Goal: Transaction & Acquisition: Download file/media

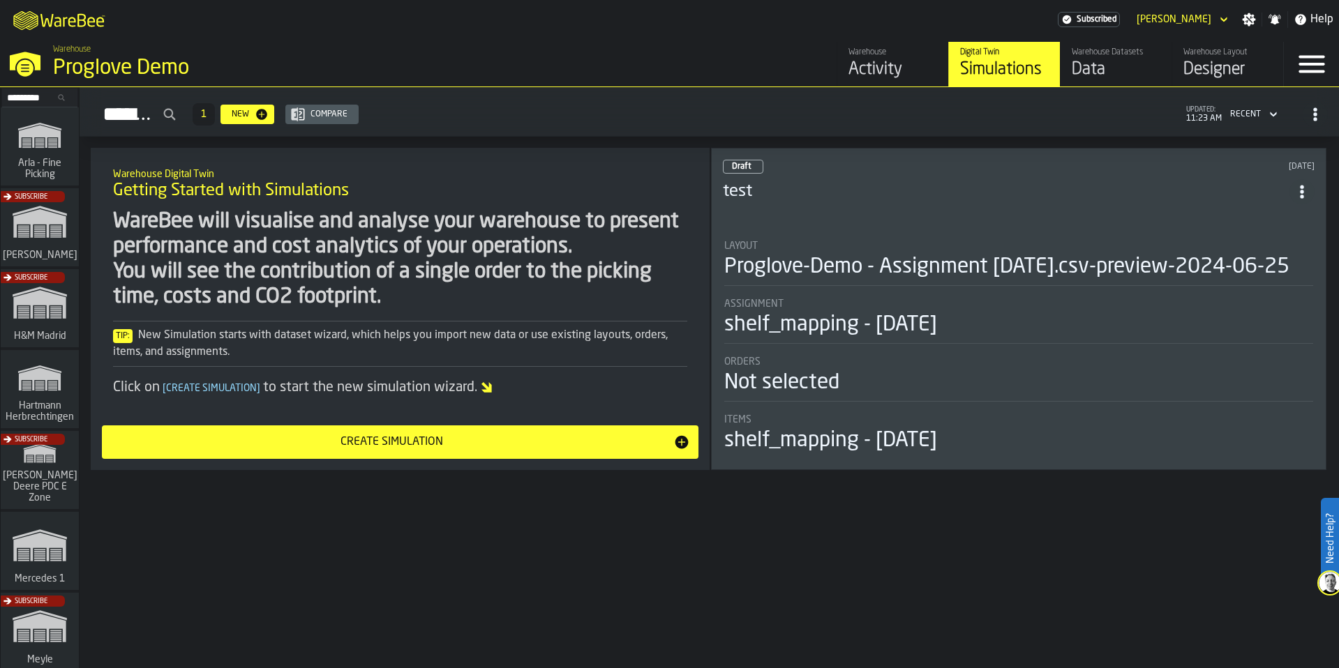
click at [1114, 56] on div "Warehouse Datasets" at bounding box center [1116, 52] width 89 height 10
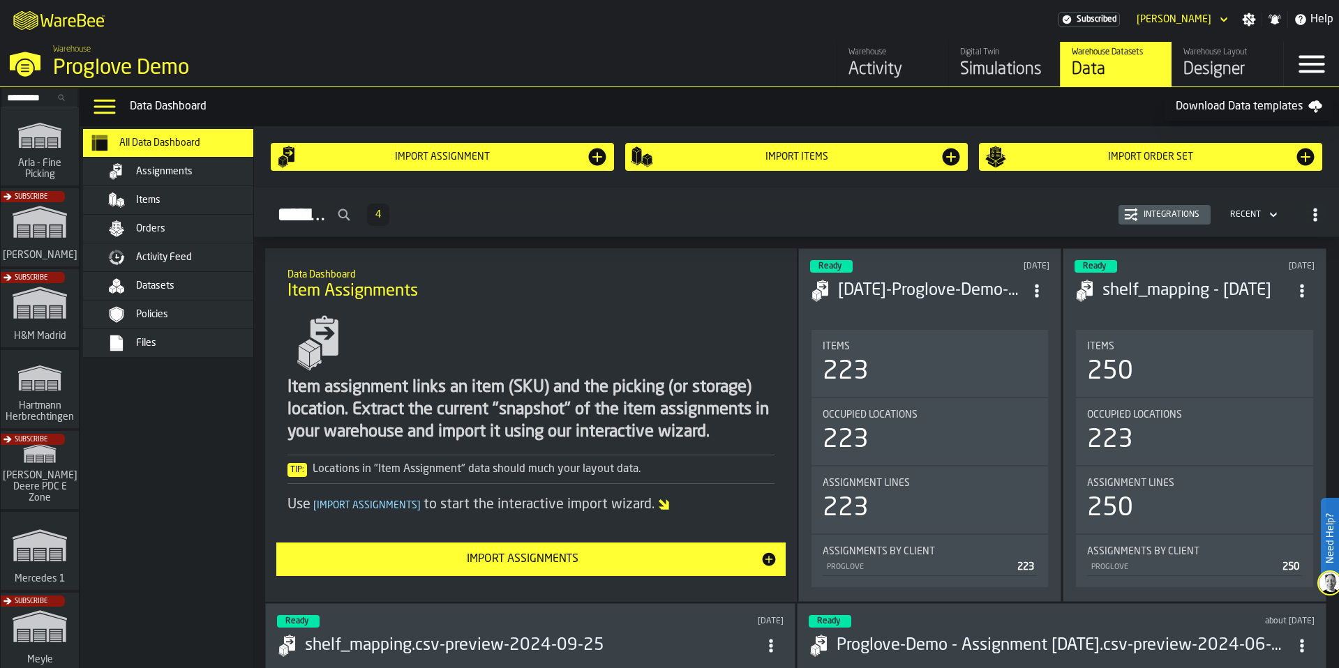
click at [158, 170] on span "Assignments" at bounding box center [164, 171] width 57 height 11
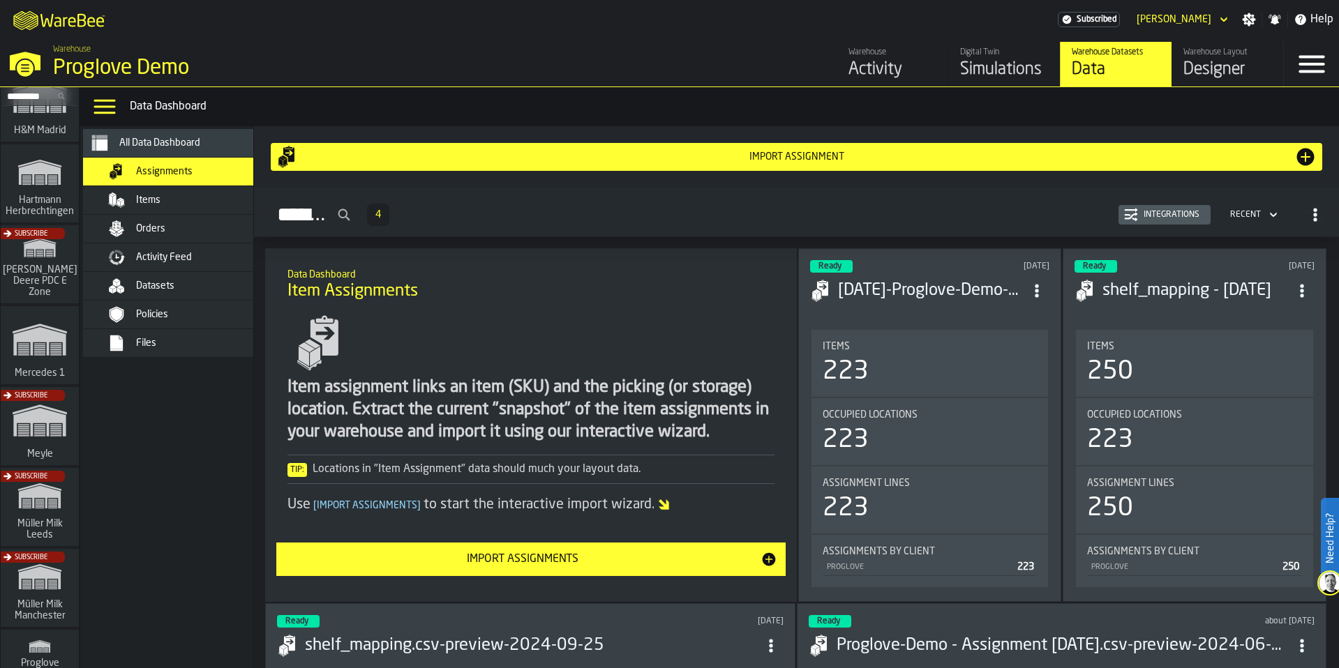
scroll to position [335, 0]
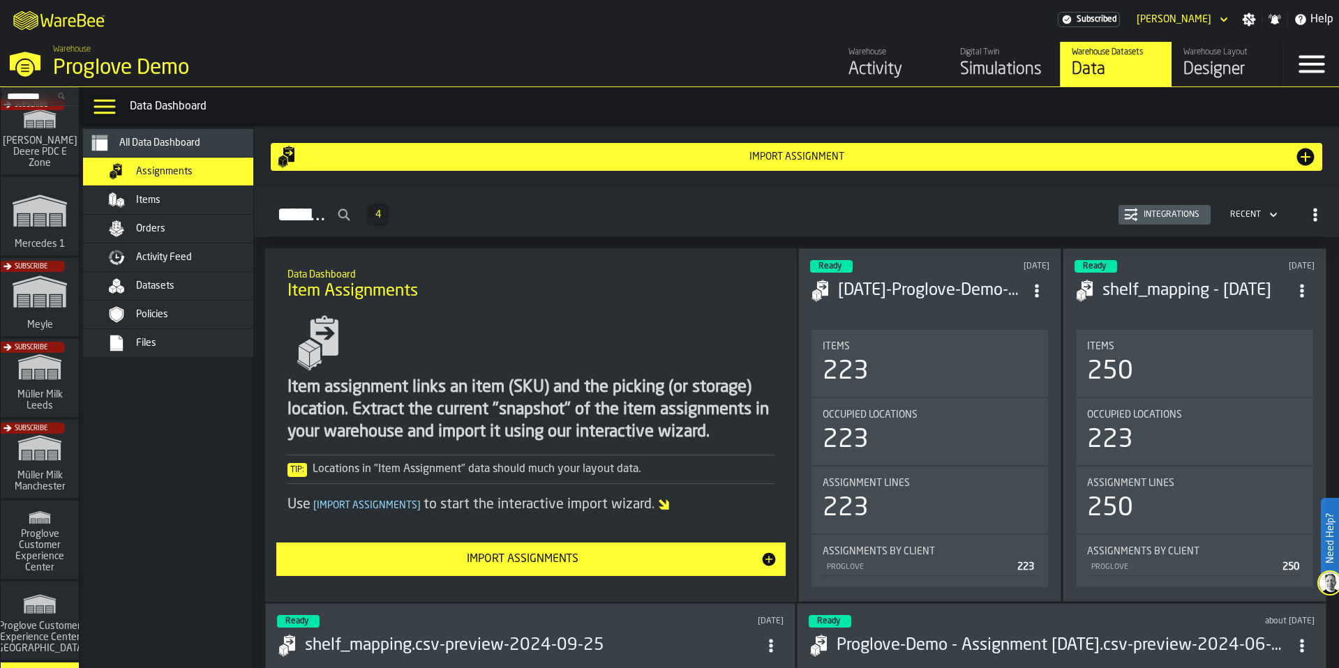
click at [43, 458] on div "Subscribe" at bounding box center [37, 463] width 78 height 81
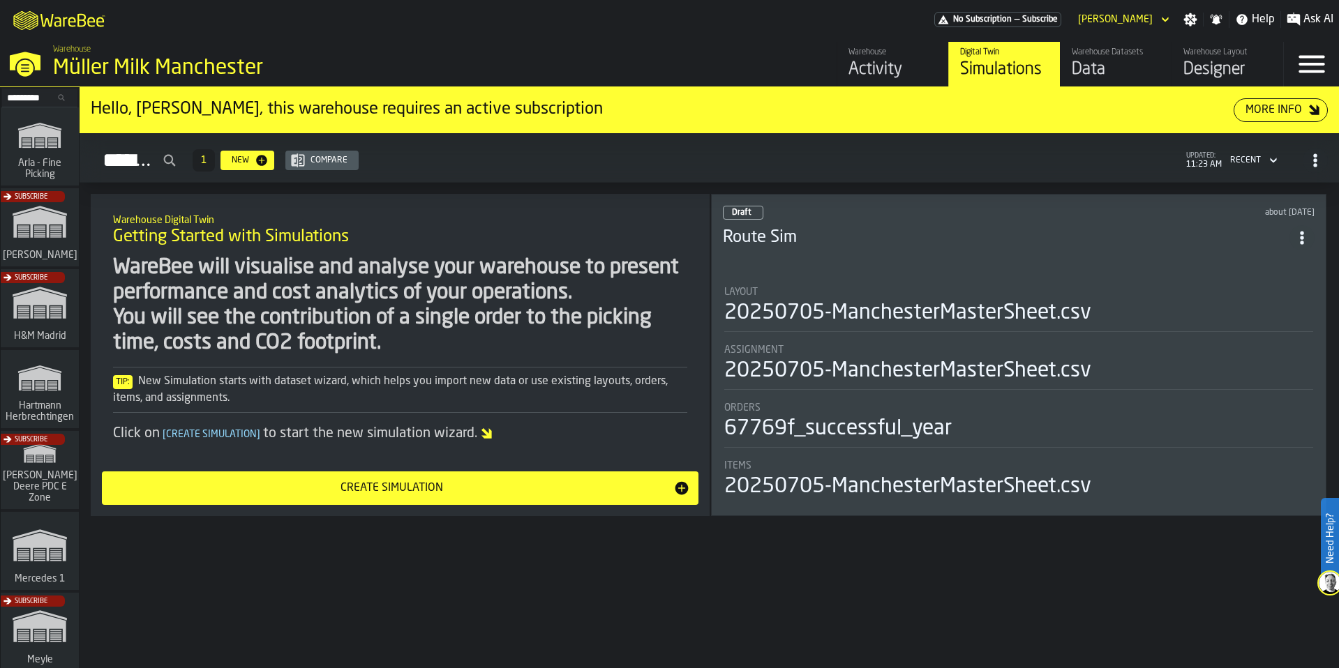
click at [1118, 66] on div "Data" at bounding box center [1116, 70] width 89 height 22
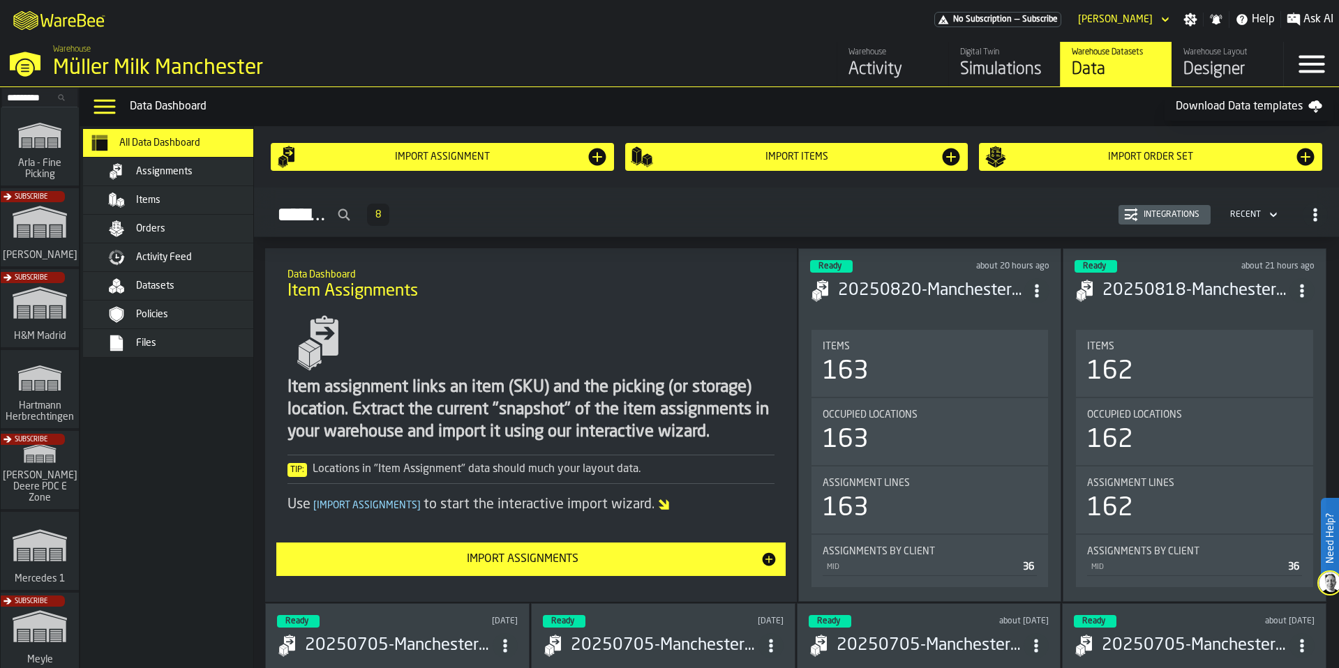
click at [176, 177] on div "Assignments" at bounding box center [188, 171] width 170 height 17
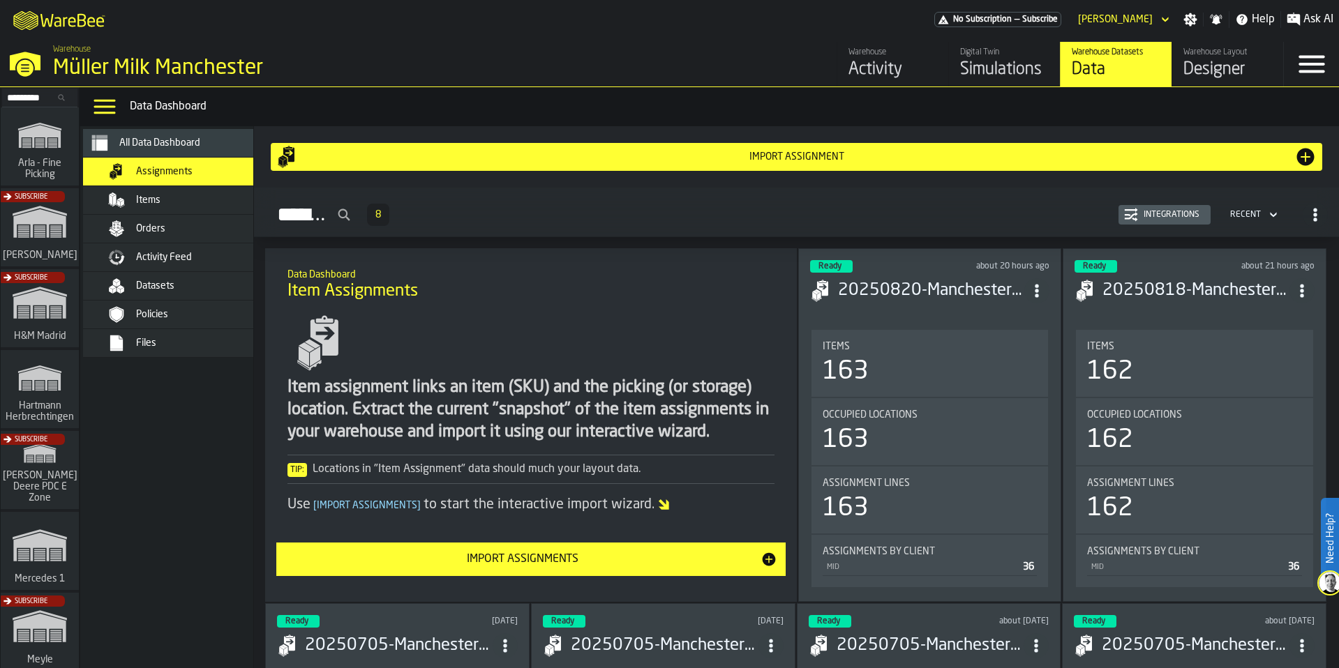
click at [974, 298] on h3 "20250820-ManchesterMasterSheet.csv" at bounding box center [931, 291] width 187 height 22
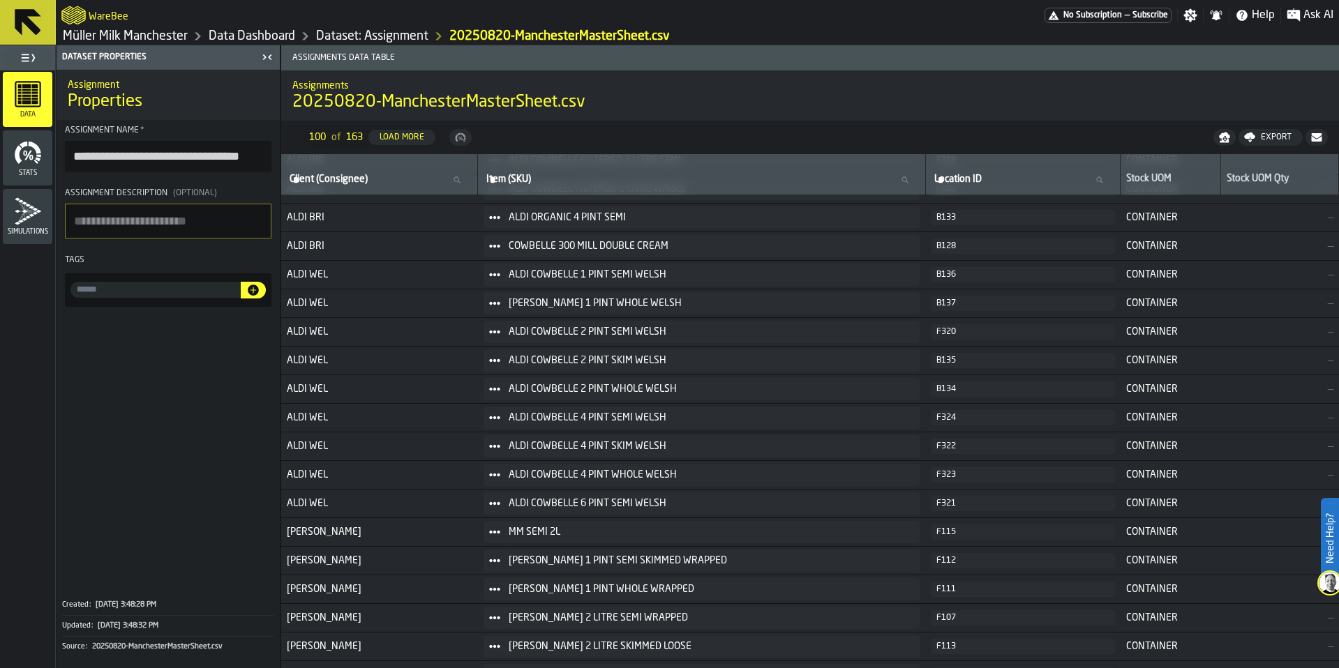
scroll to position [335, 0]
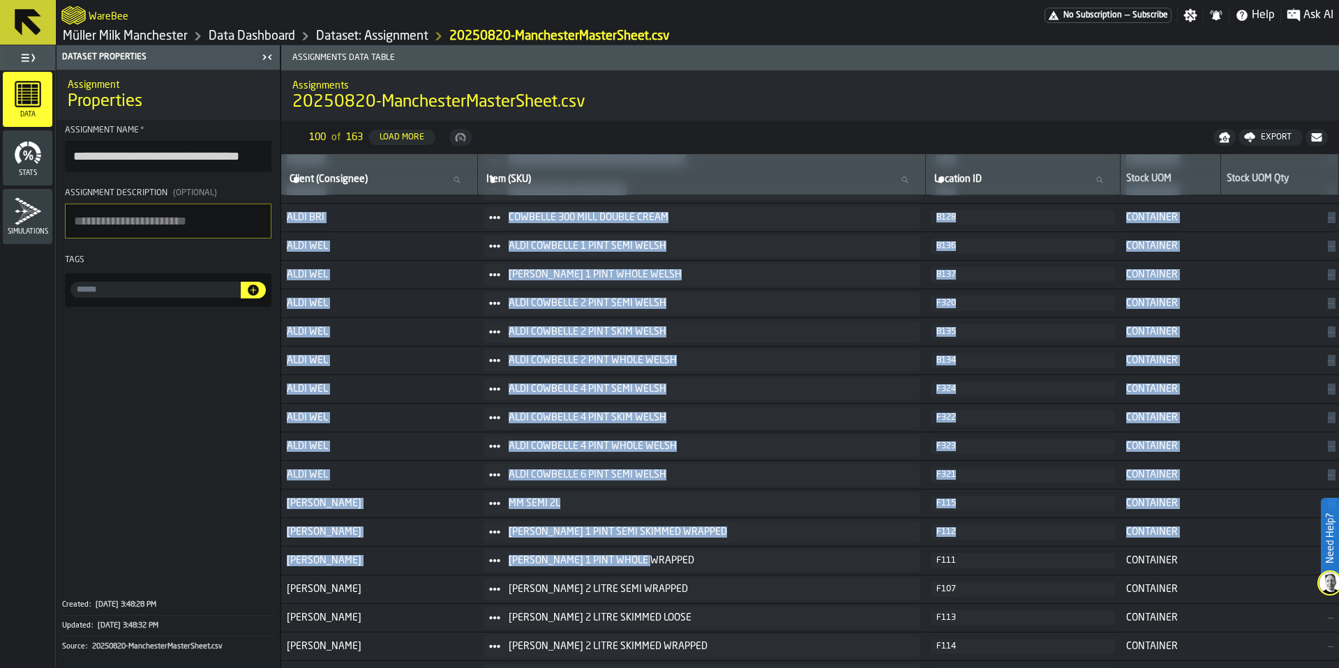
drag, startPoint x: 686, startPoint y: 573, endPoint x: 1339, endPoint y: 573, distance: 653.0
click at [1338, 573] on html "**********" at bounding box center [669, 334] width 1339 height 668
click at [931, 527] on button "F112" at bounding box center [1022, 532] width 183 height 15
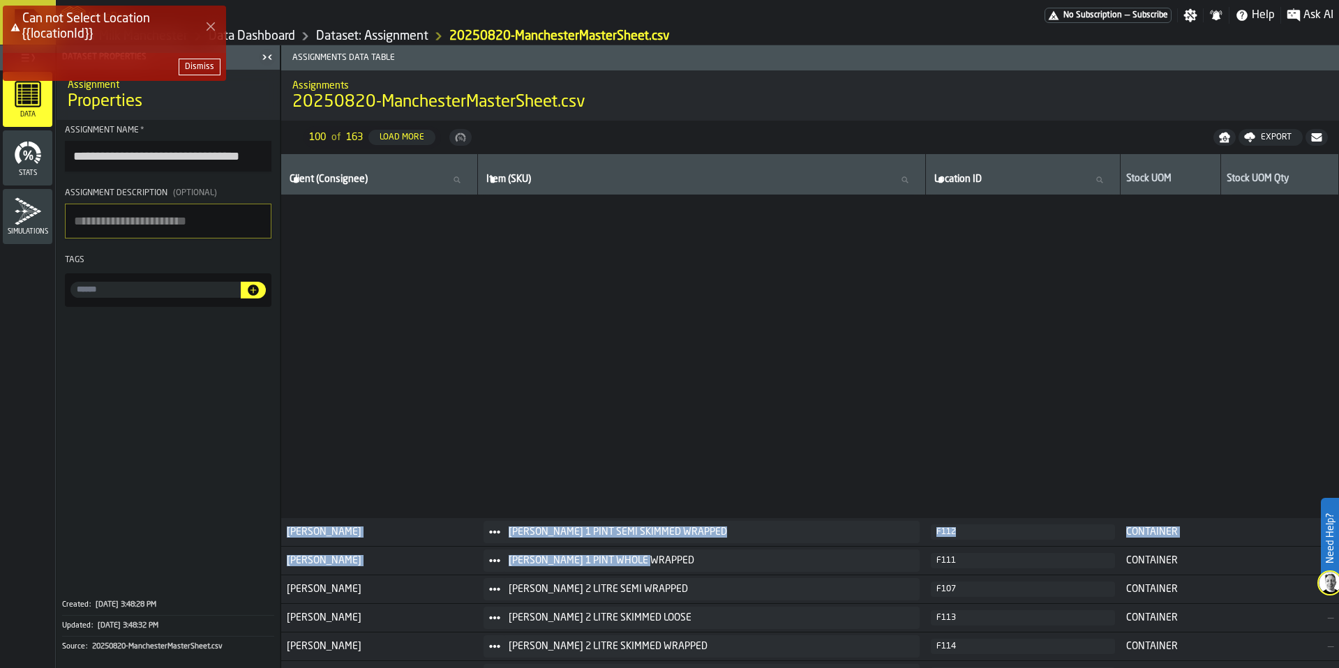
scroll to position [754, 0]
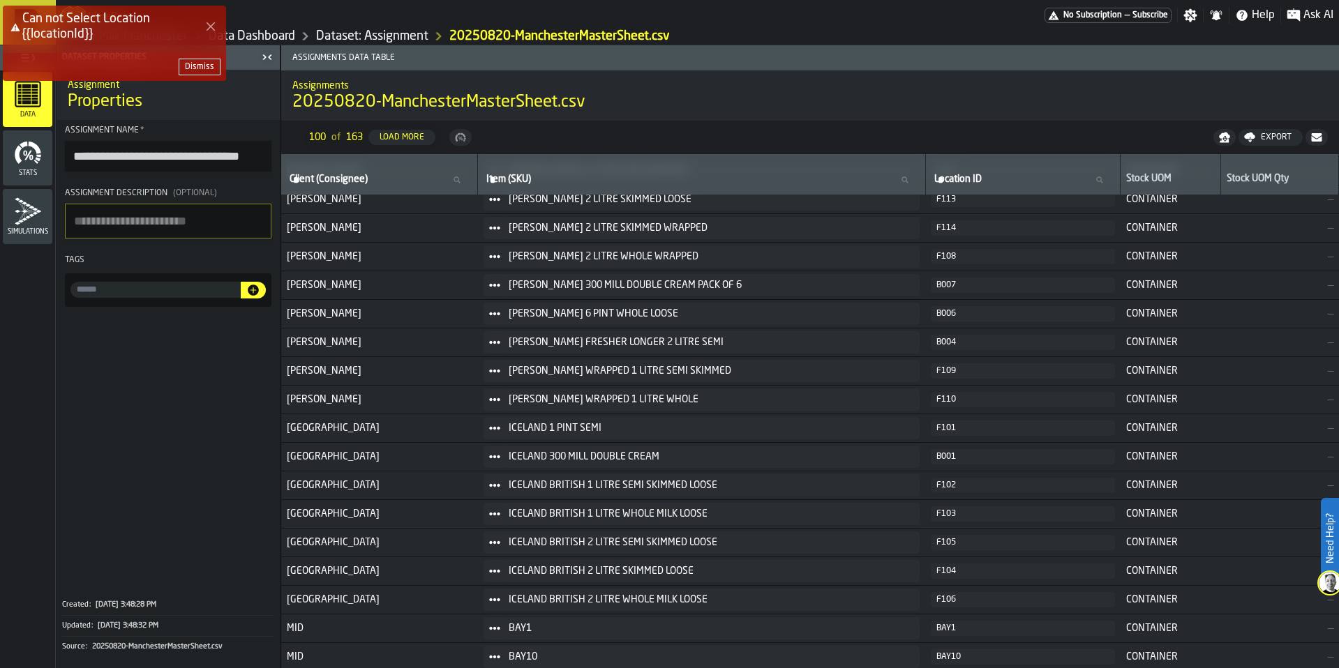
click at [541, 498] on td "ICELAND BRITISH 1 LITRE SEMI SKIMMED LOOSE" at bounding box center [702, 485] width 448 height 29
click at [202, 29] on button "Close Error" at bounding box center [211, 27] width 20 height 20
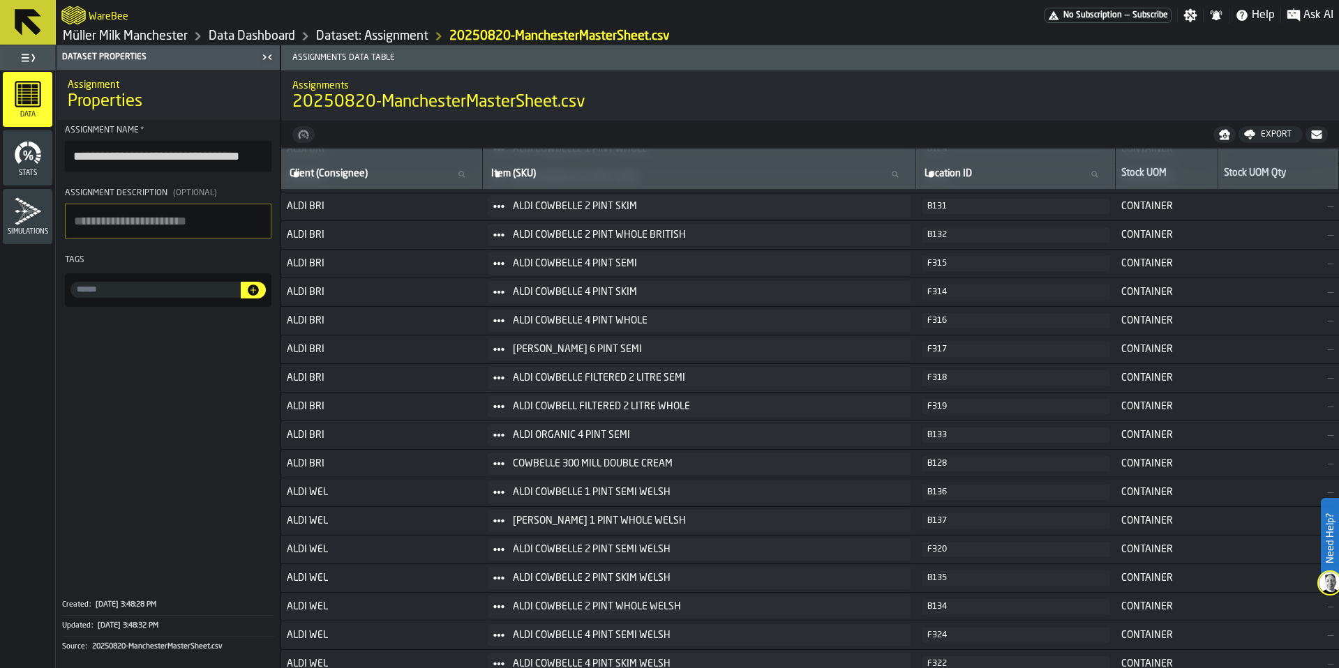
scroll to position [0, 0]
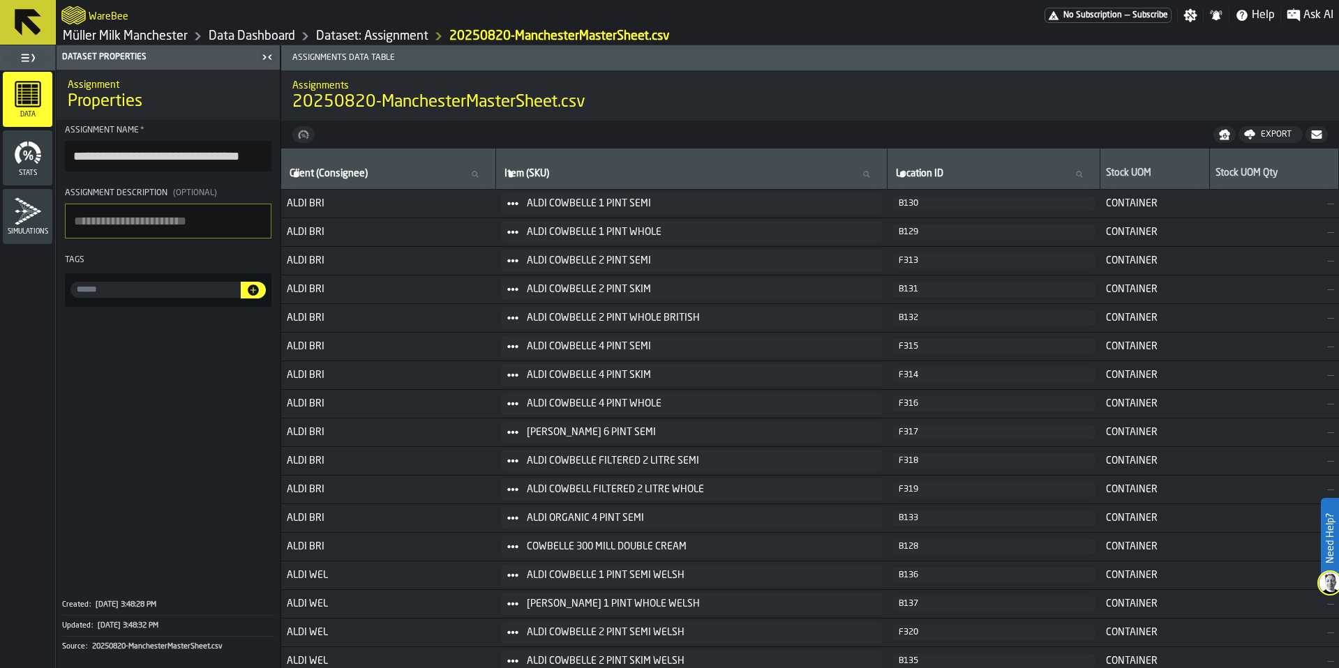
click at [373, 31] on link "Dataset: Assignment" at bounding box center [372, 36] width 112 height 15
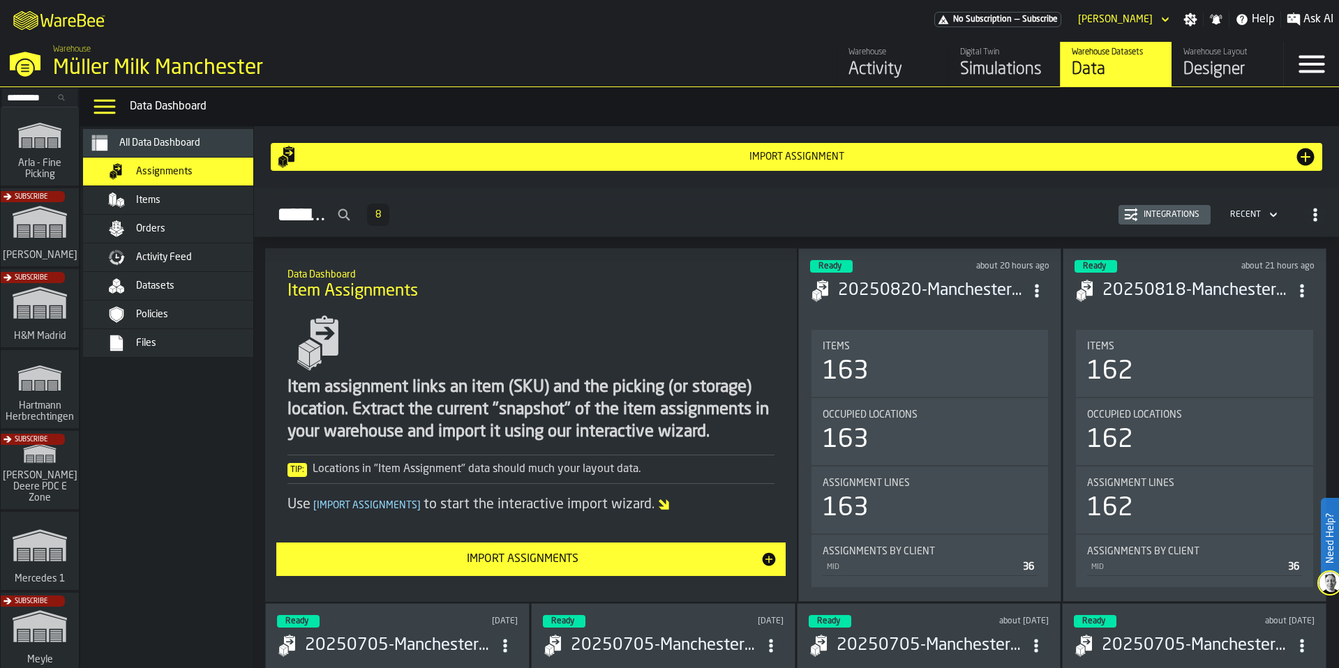
click at [1156, 282] on h3 "20250818-ManchesterMasterSheet.csv" at bounding box center [1195, 291] width 187 height 22
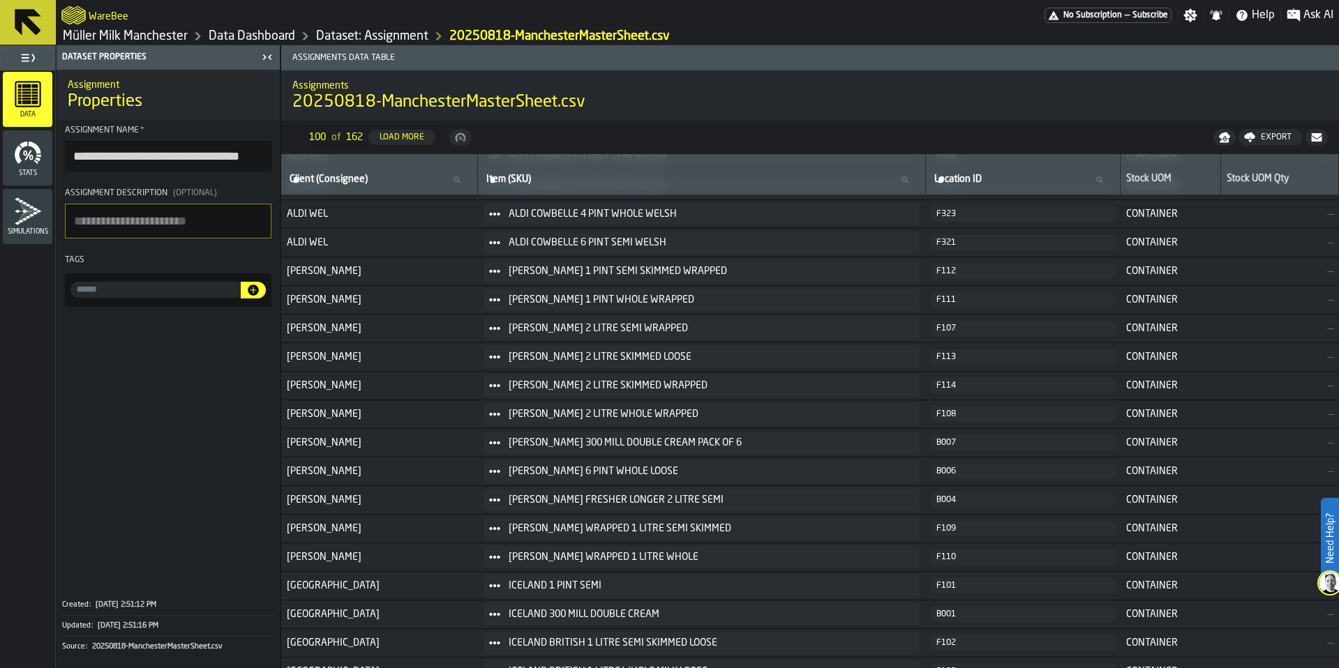
scroll to position [585, 0]
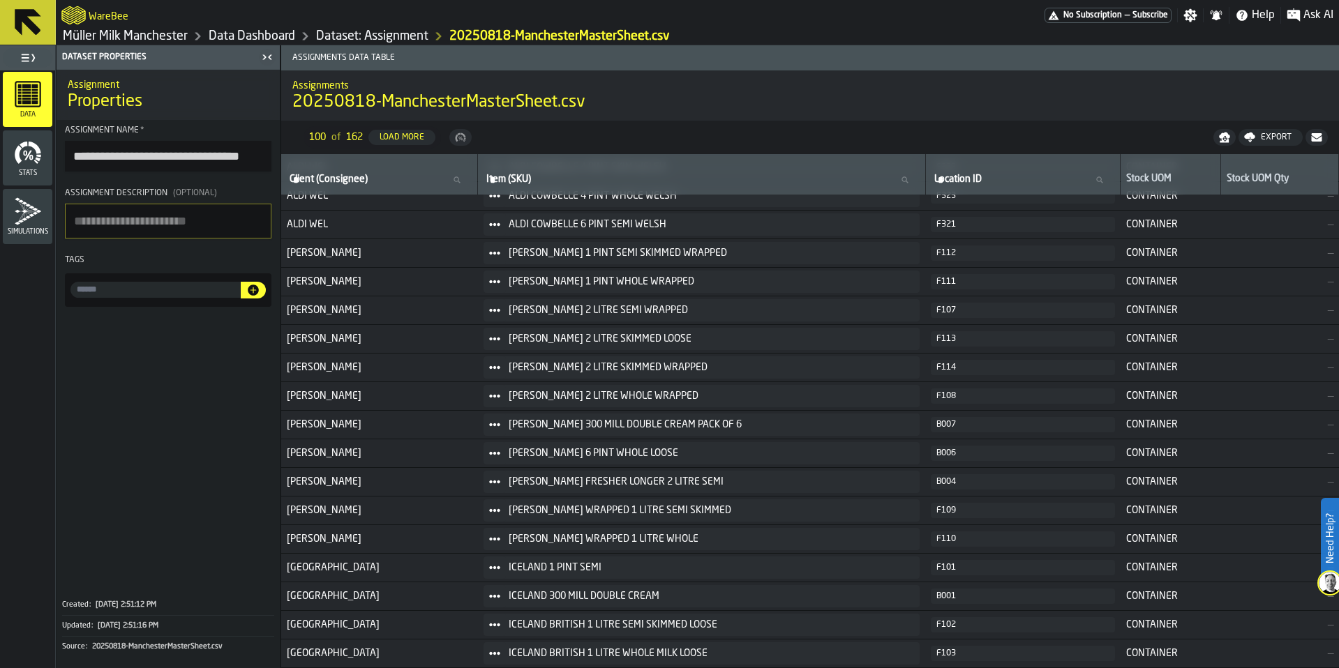
click at [410, 31] on link "Dataset: Assignment" at bounding box center [372, 36] width 112 height 15
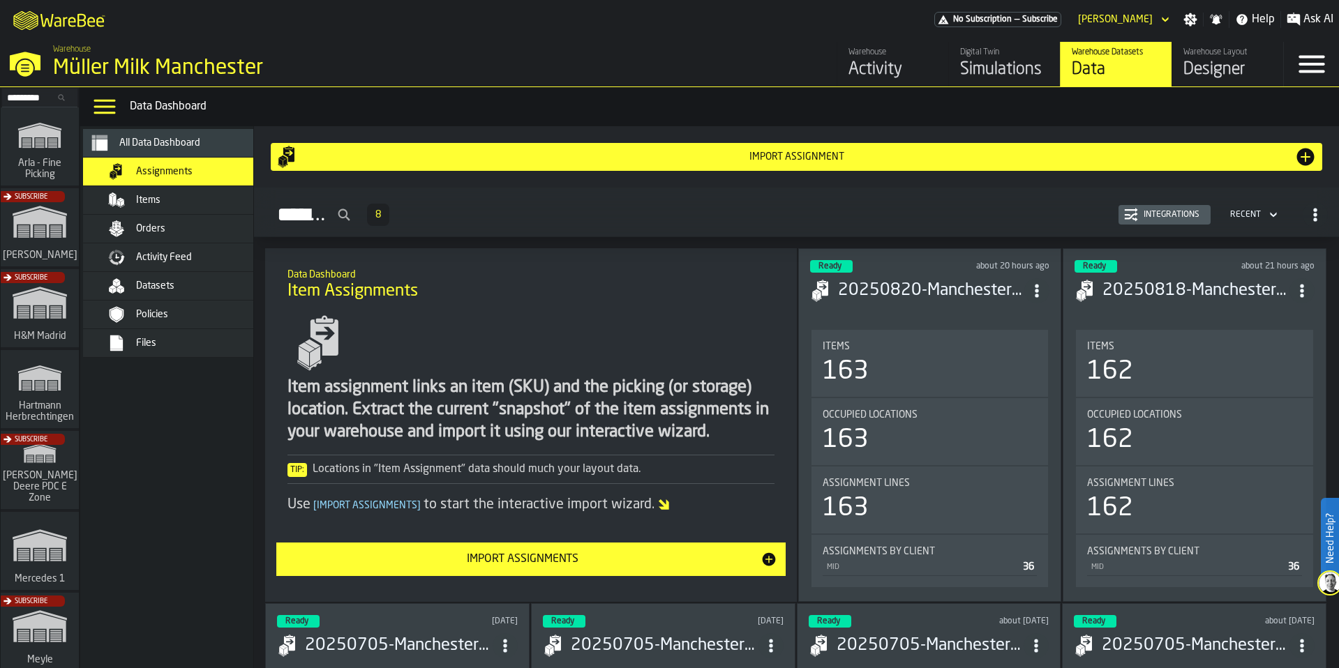
click at [156, 198] on span "Items" at bounding box center [148, 200] width 24 height 11
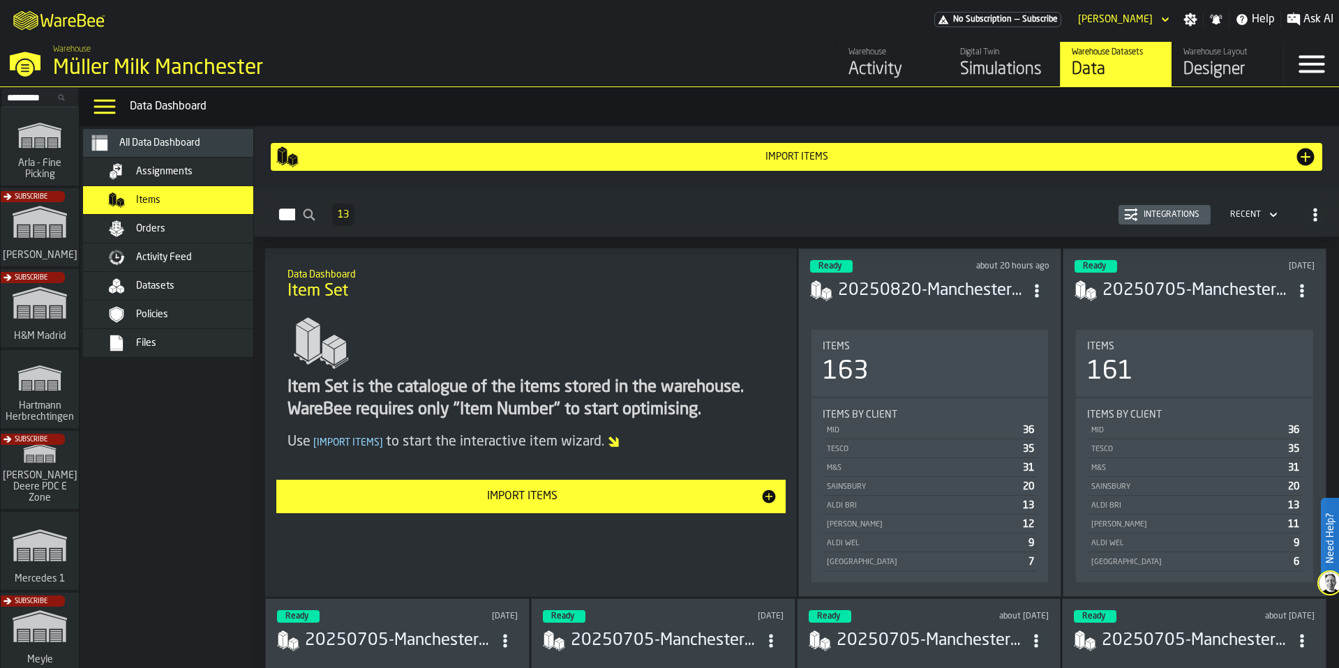
click at [929, 296] on h3 "20250820-ManchesterMasterSheet.csv" at bounding box center [931, 291] width 187 height 22
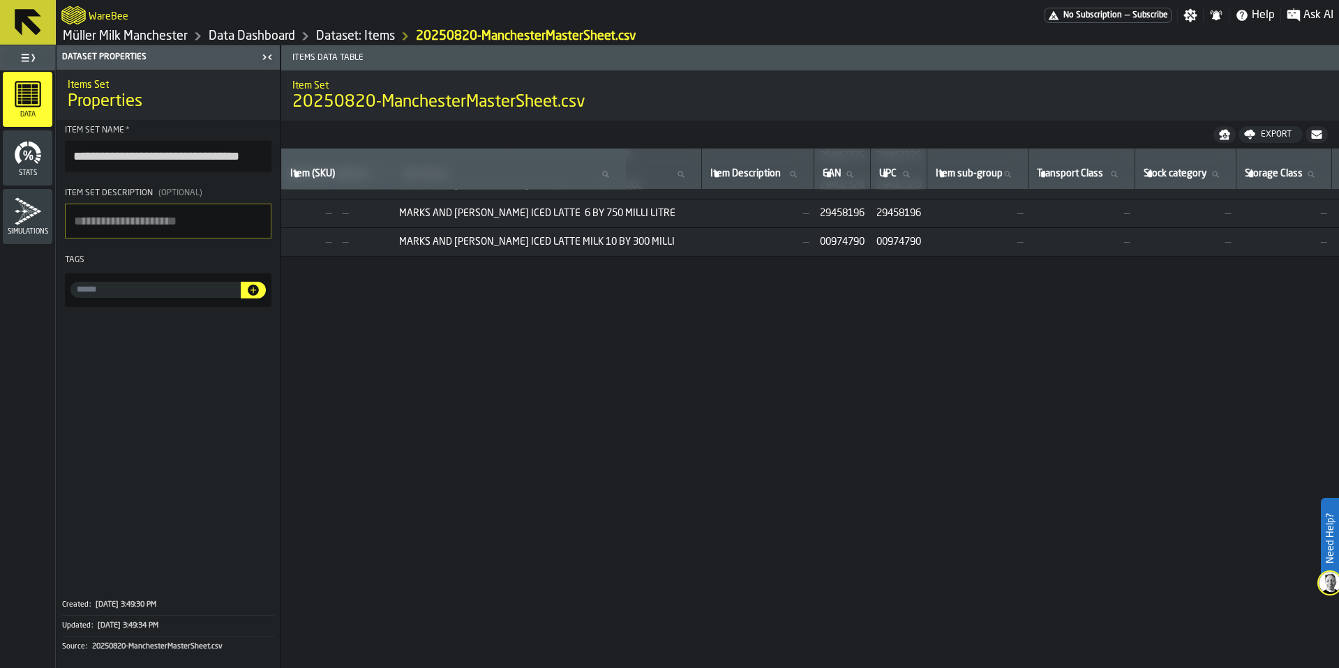
scroll to position [2263, 977]
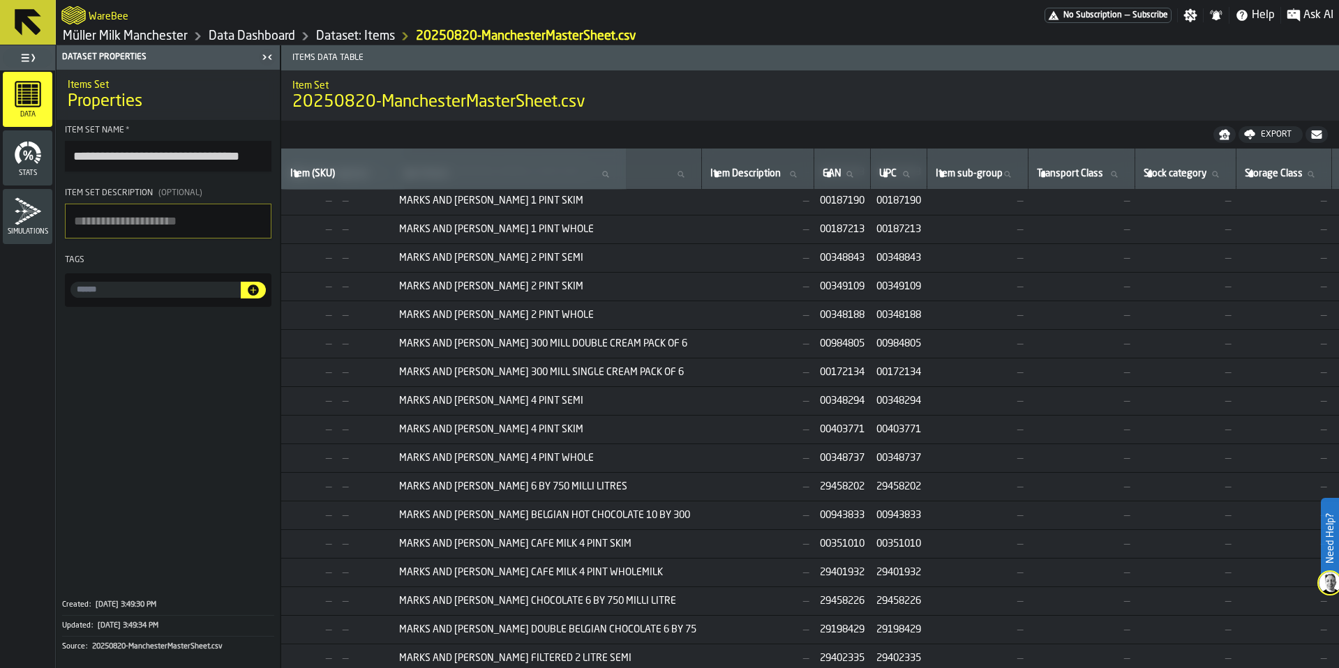
click at [1278, 144] on nav "Export" at bounding box center [810, 135] width 1058 height 28
click at [1273, 134] on div "Export" at bounding box center [1276, 135] width 42 height 10
click at [1254, 130] on span "Download (csv)" at bounding box center [1264, 134] width 65 height 11
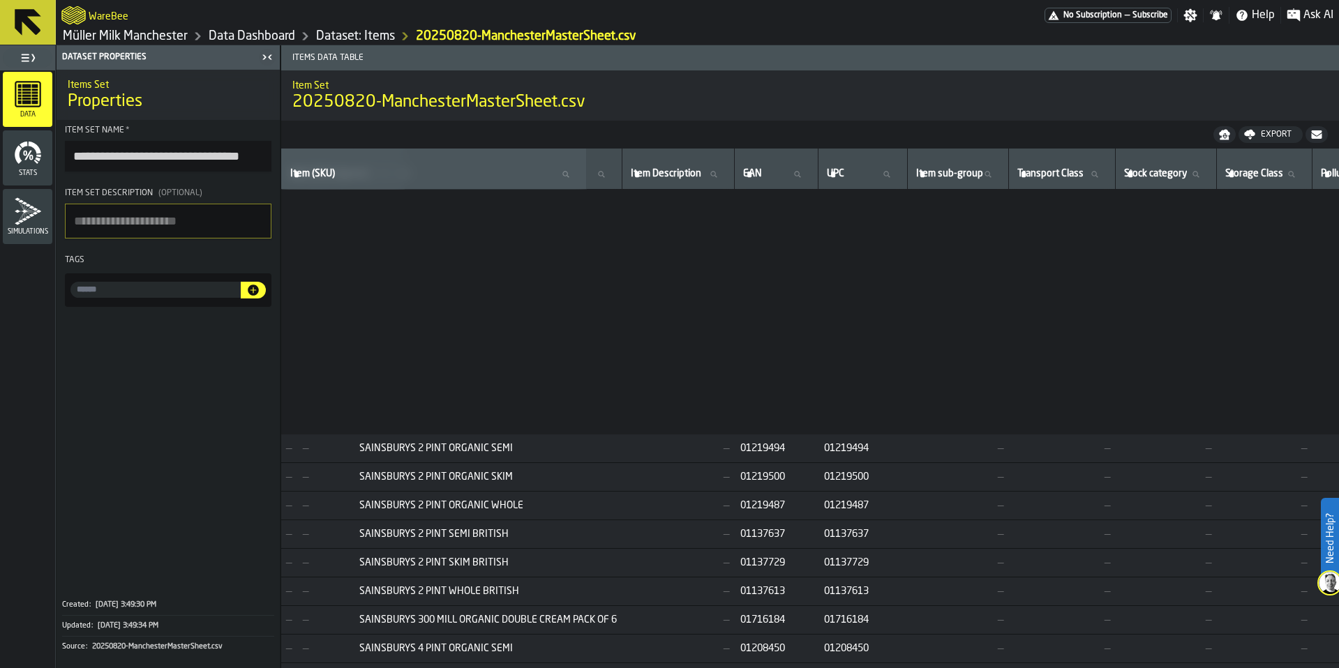
scroll to position [3351, 977]
